Goal: Information Seeking & Learning: Learn about a topic

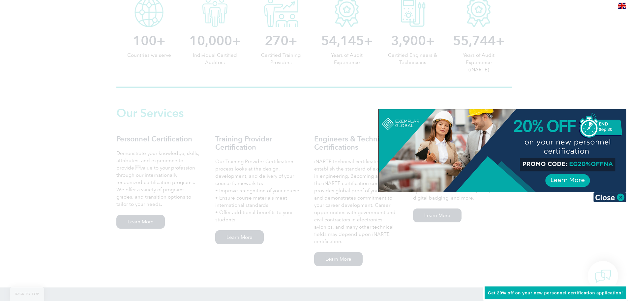
scroll to position [356, 0]
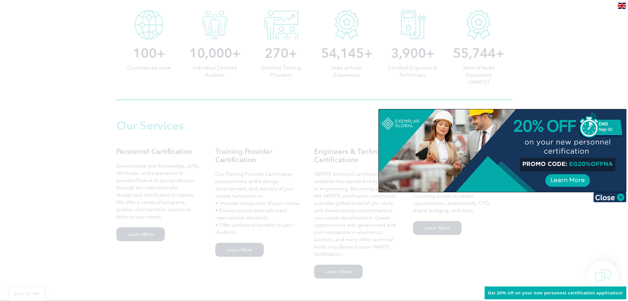
click at [276, 126] on div at bounding box center [314, 150] width 628 height 301
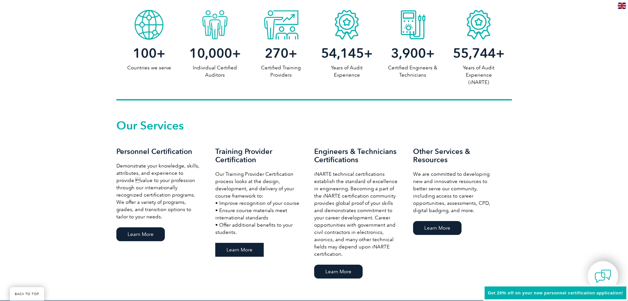
click at [241, 248] on link "Learn More" at bounding box center [239, 249] width 48 height 14
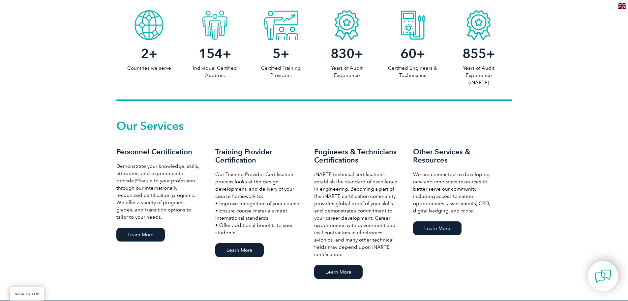
scroll to position [356, 0]
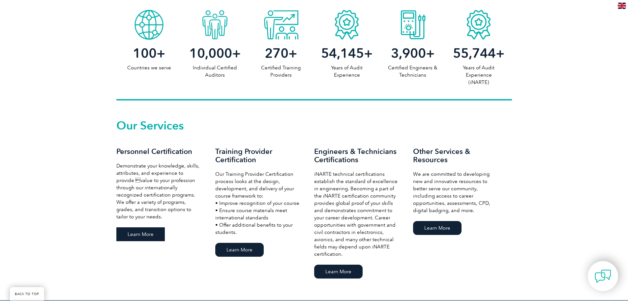
click at [141, 232] on link "Learn More" at bounding box center [140, 234] width 48 height 14
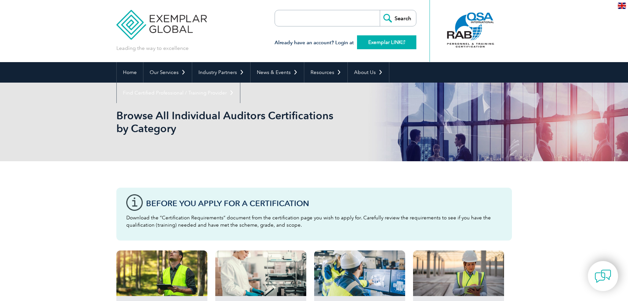
click at [374, 41] on link "Exemplar LINK" at bounding box center [386, 42] width 59 height 14
